Goal: Complete application form

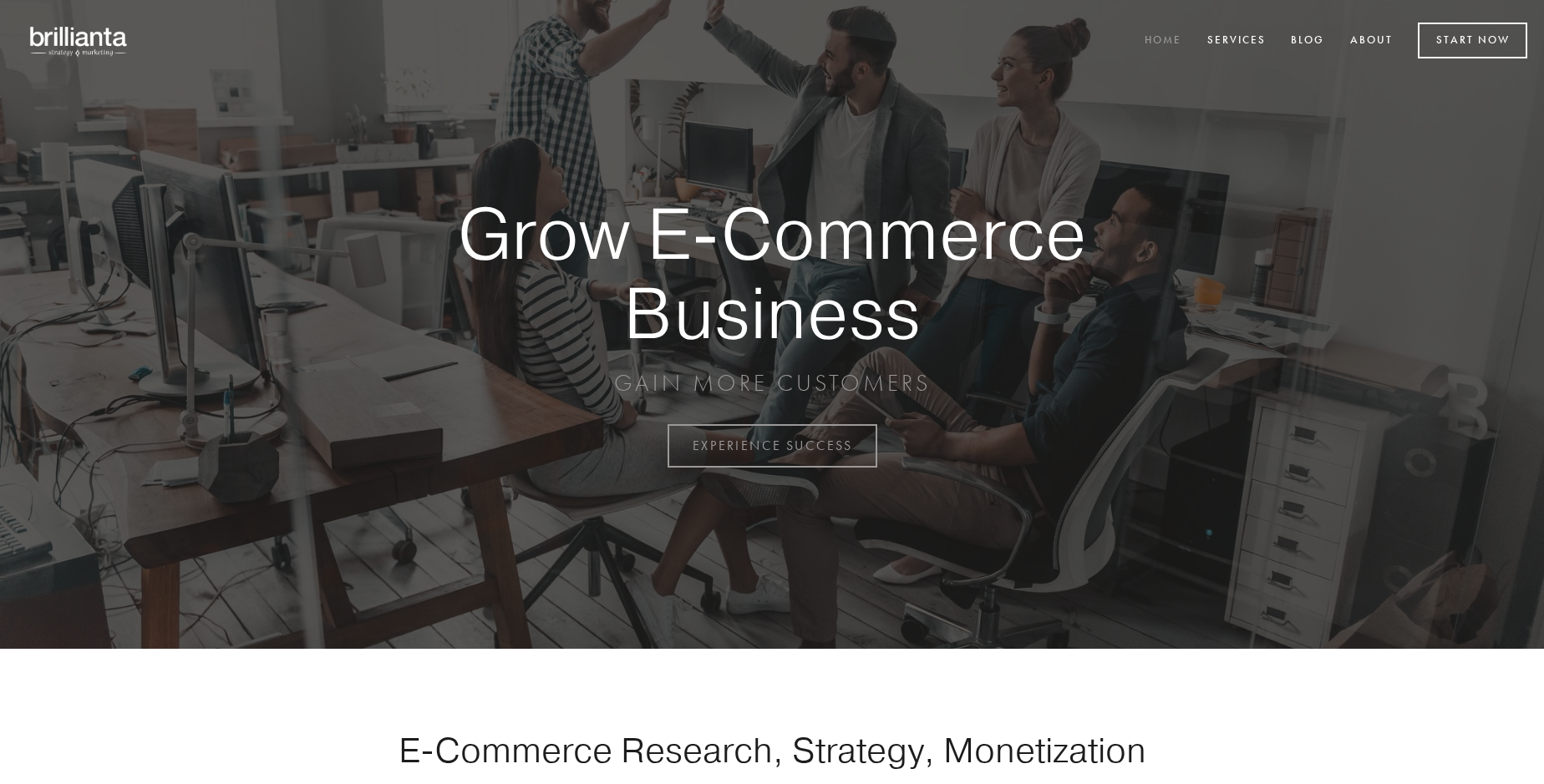
scroll to position [4378, 0]
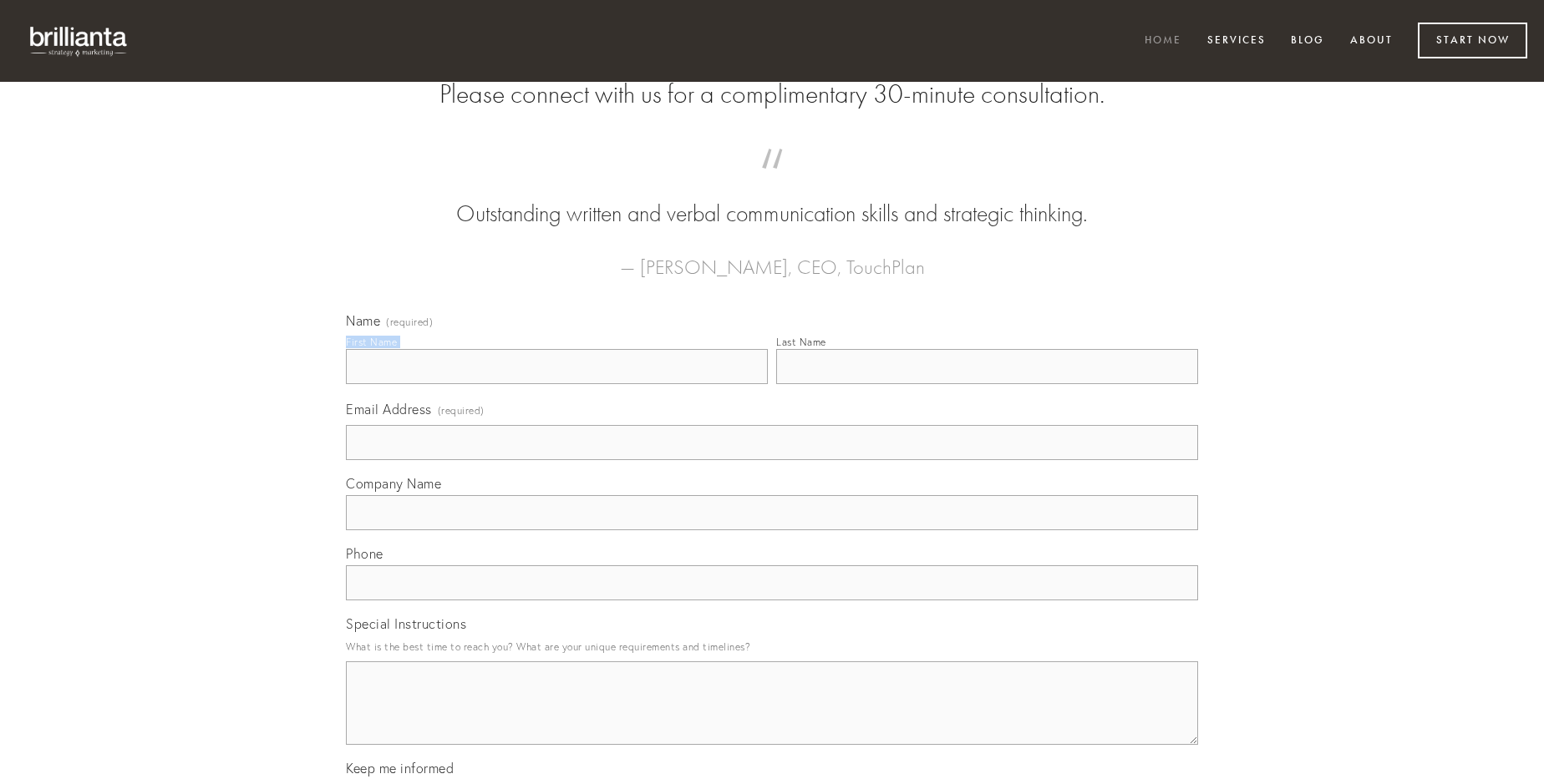
type input "[PERSON_NAME]"
click at [986, 385] on input "Last Name" at bounding box center [987, 367] width 422 height 35
type input "[PERSON_NAME]"
click at [772, 460] on input "Email Address (required)" at bounding box center [772, 443] width 852 height 35
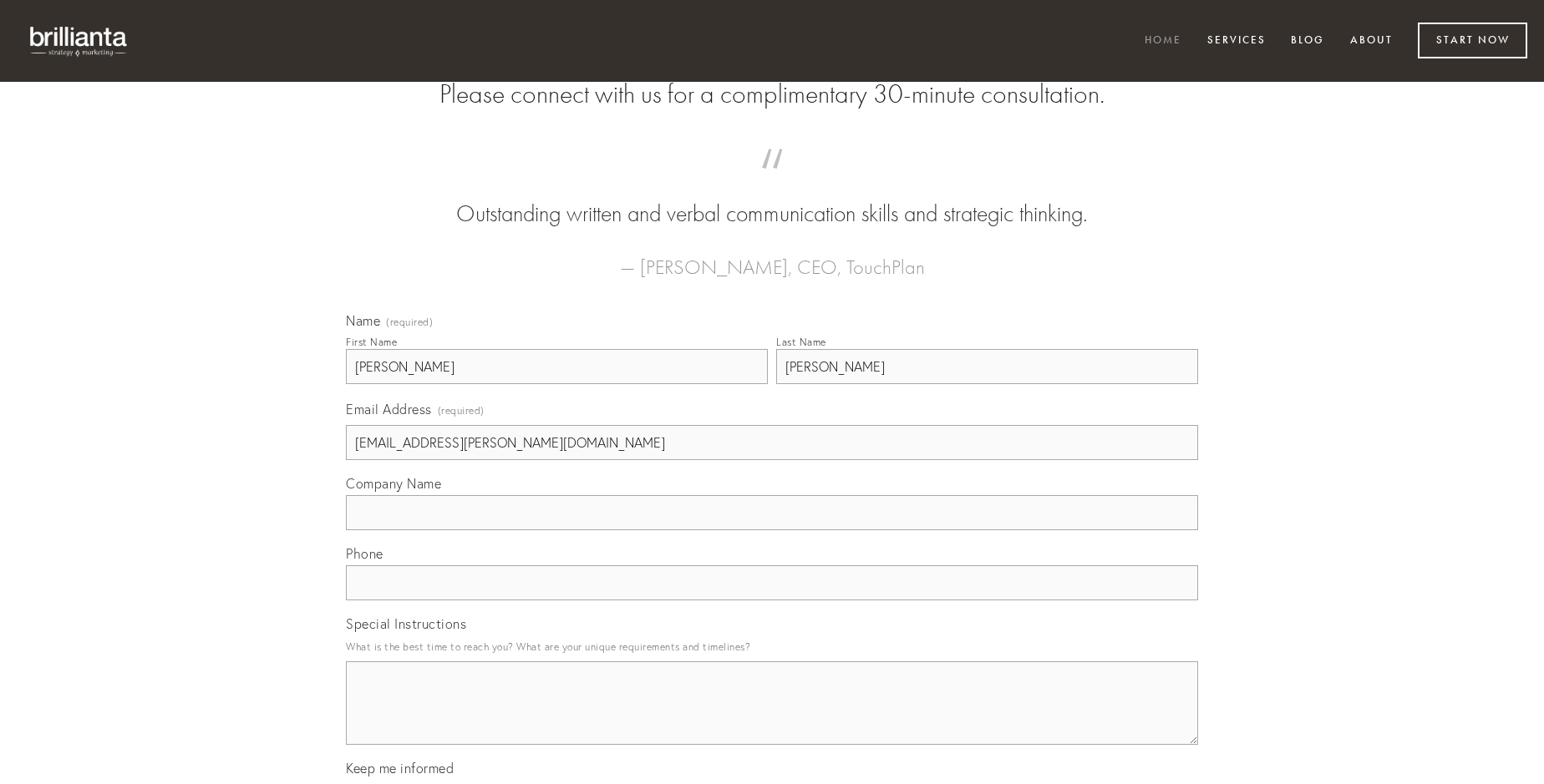
type input "[EMAIL_ADDRESS][PERSON_NAME][DOMAIN_NAME]"
click at [772, 530] on input "Company Name" at bounding box center [772, 513] width 852 height 35
type input "numquam"
click at [772, 601] on input "text" at bounding box center [772, 583] width 852 height 35
click at [772, 718] on textarea "Special Instructions" at bounding box center [772, 703] width 852 height 83
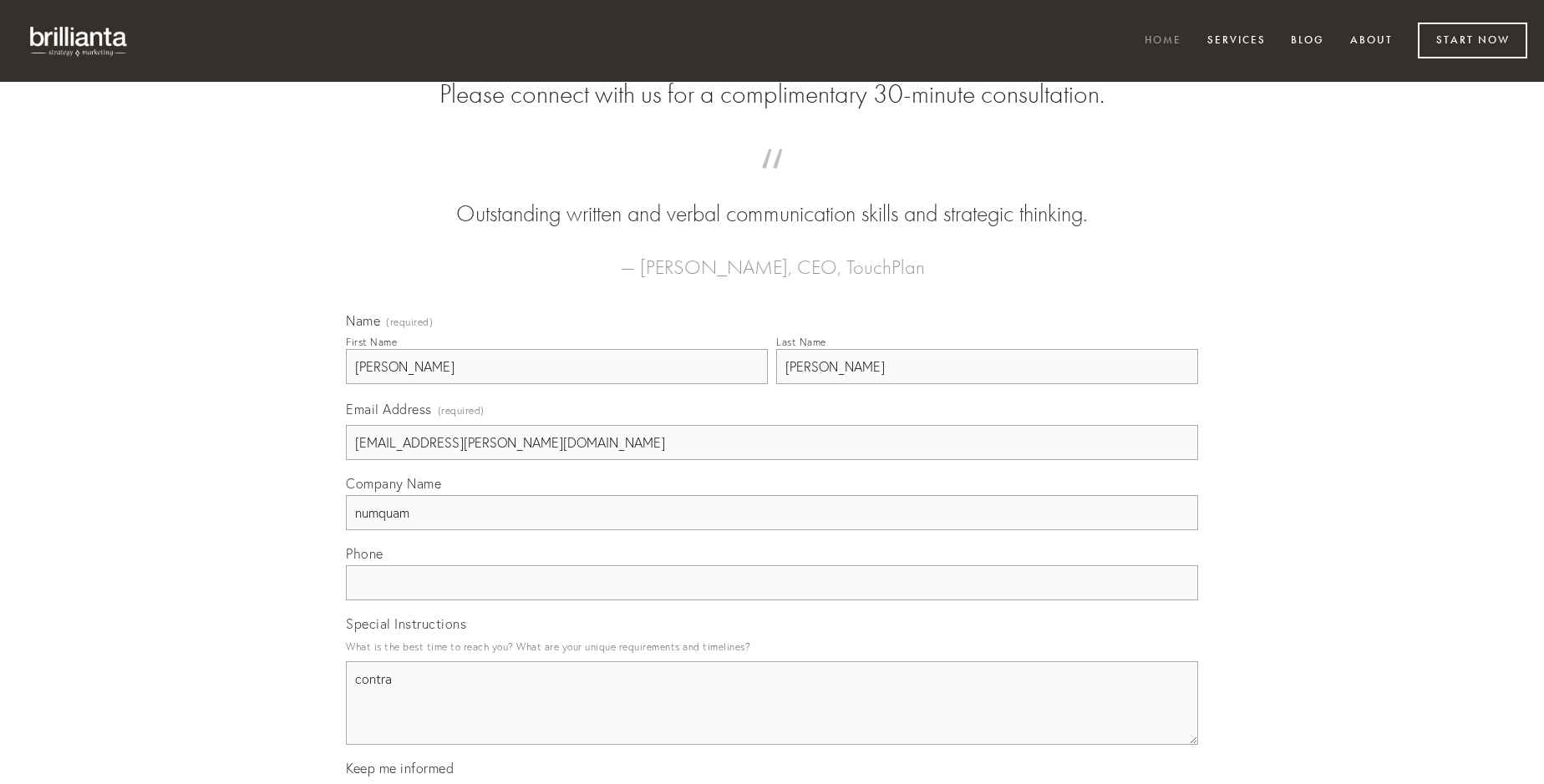
type textarea "contra"
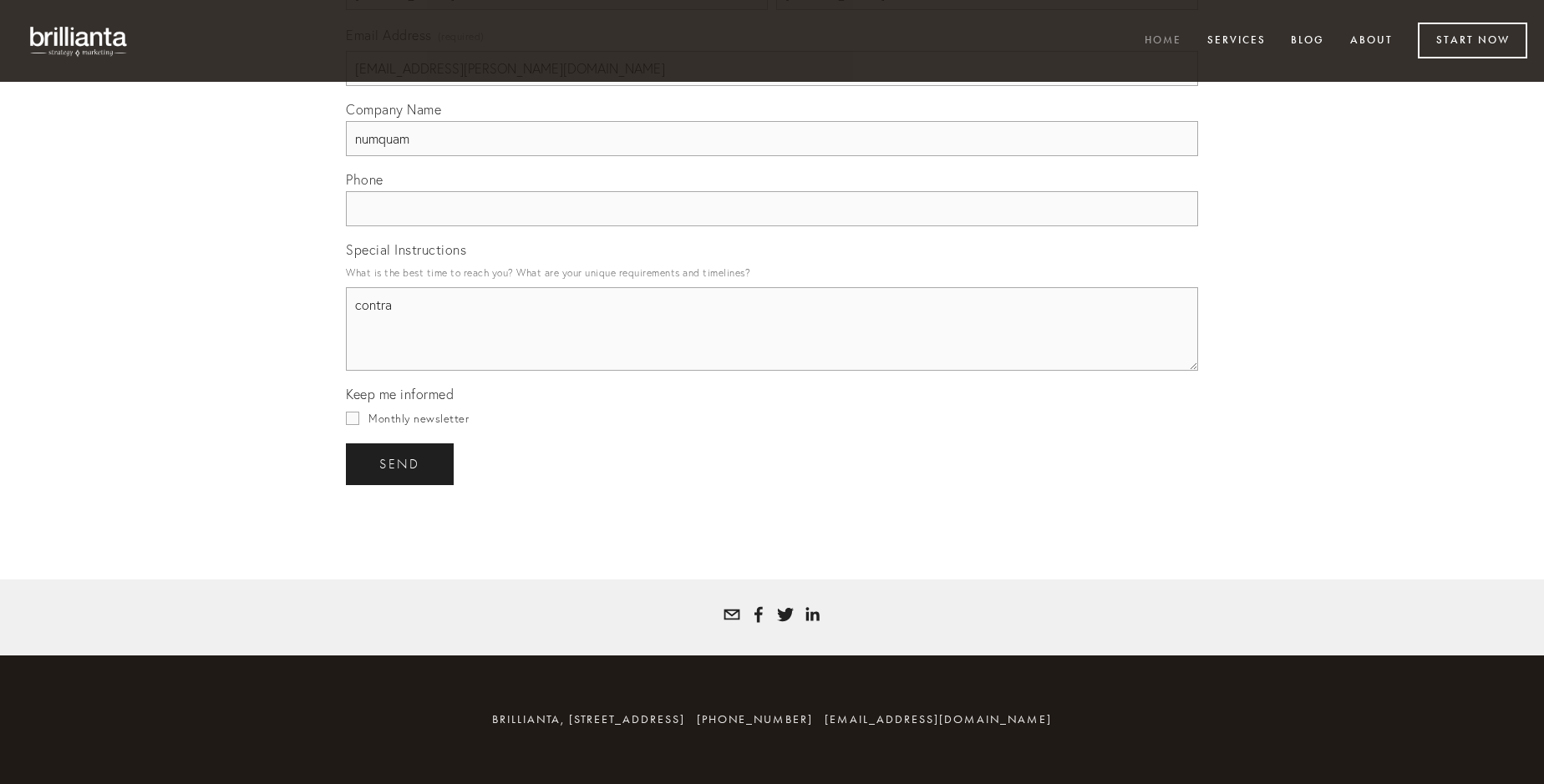
click at [401, 463] on span "send" at bounding box center [399, 464] width 41 height 15
